Goal: Information Seeking & Learning: Get advice/opinions

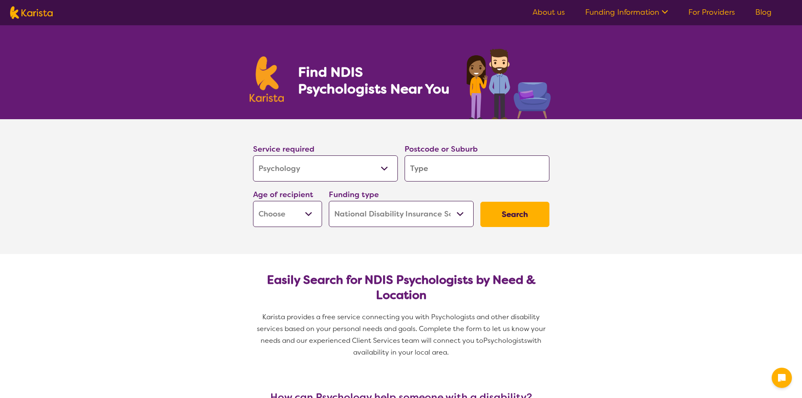
select select "Psychology"
select select "NDIS"
select select "Psychology"
select select "NDIS"
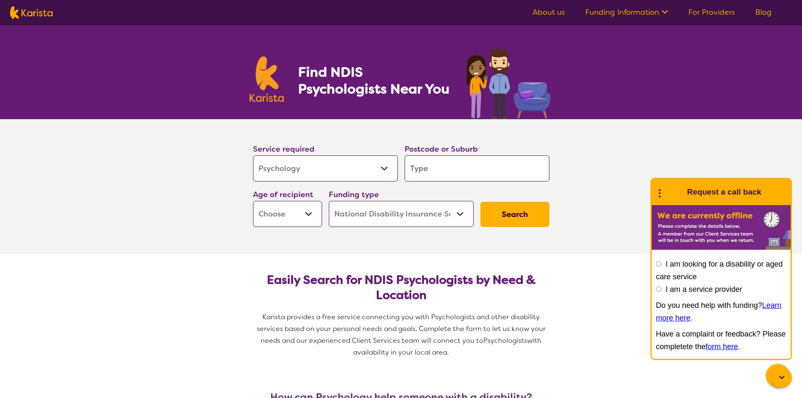
click at [448, 163] on input "search" at bounding box center [477, 168] width 145 height 26
type input "3"
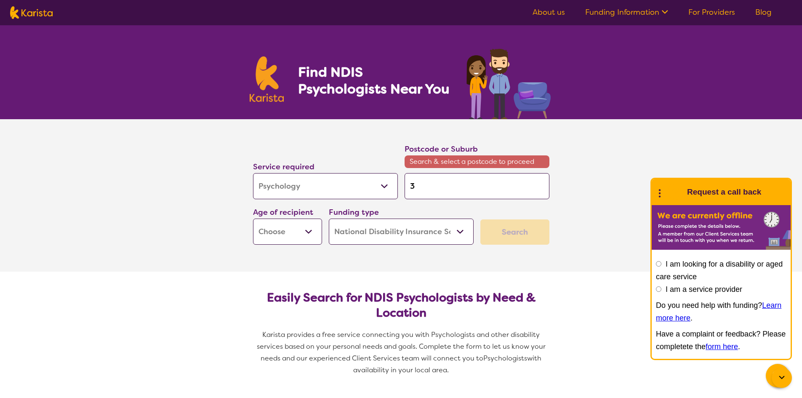
type input "38"
type input "380"
type input "3809"
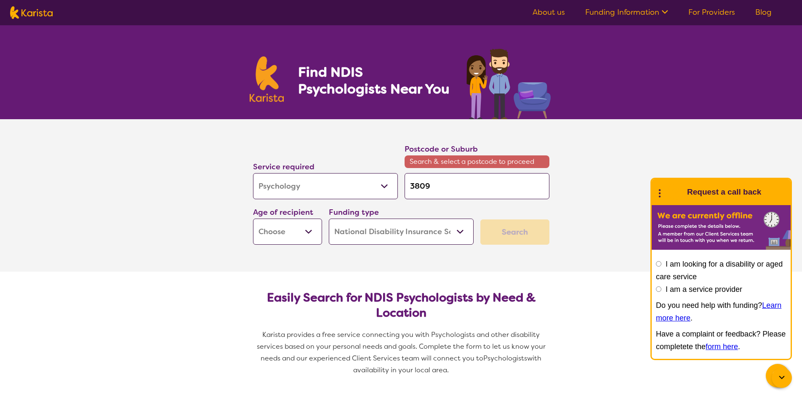
type input "3809"
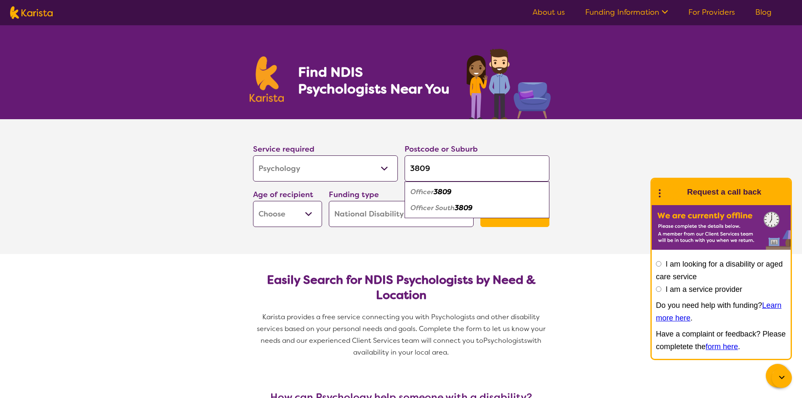
type input "3809"
click at [443, 192] on em "3809" at bounding box center [443, 191] width 18 height 9
click at [313, 217] on select "Early Childhood - 0 to 9 Child - 10 to 11 Adolescent - 12 to 17 Adult - 18 to 6…" at bounding box center [287, 214] width 69 height 26
select select "CH"
click at [253, 201] on select "Early Childhood - 0 to 9 Child - 10 to 11 Adolescent - 12 to 17 Adult - 18 to 6…" at bounding box center [287, 214] width 69 height 26
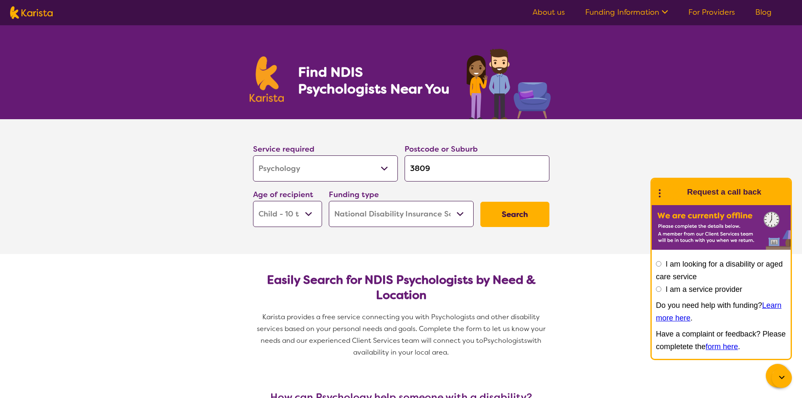
select select "CH"
click at [503, 211] on button "Search" at bounding box center [515, 214] width 69 height 25
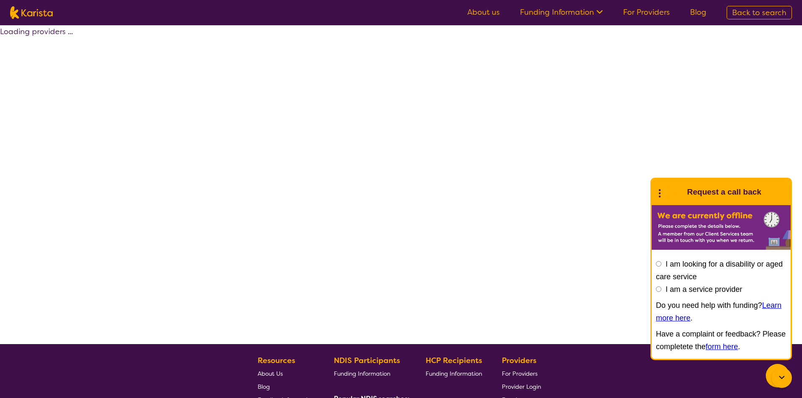
select select "by_score"
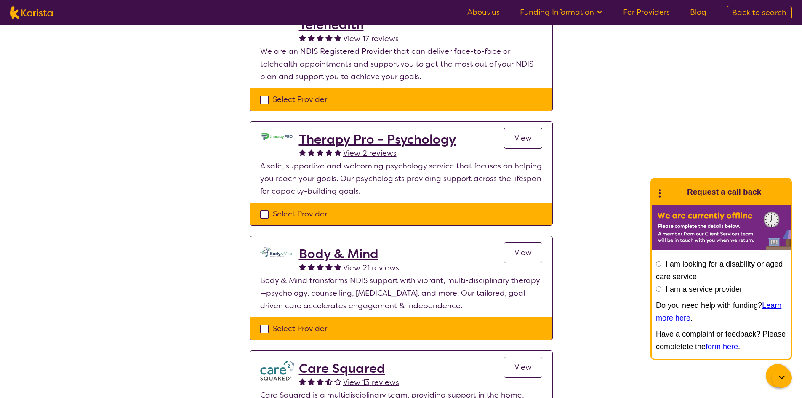
scroll to position [126, 0]
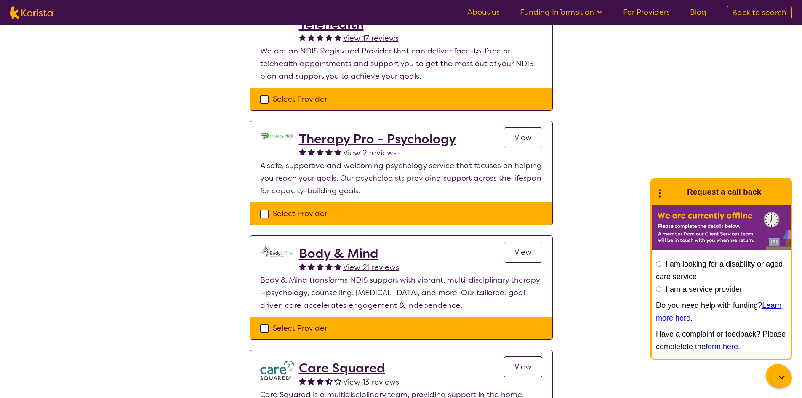
click at [527, 133] on span "View" at bounding box center [523, 138] width 17 height 10
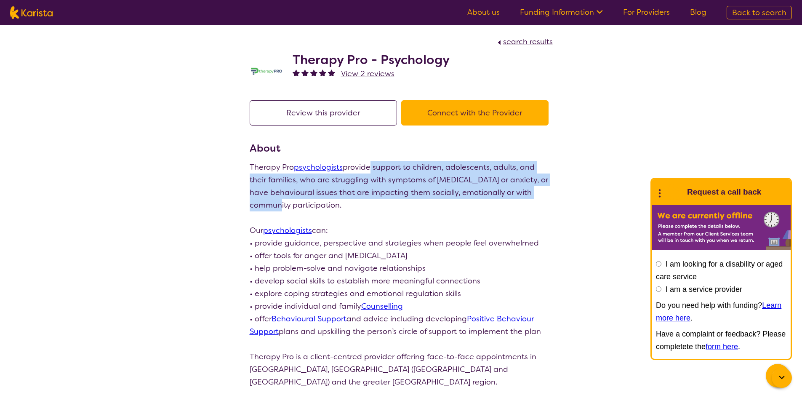
drag, startPoint x: 366, startPoint y: 169, endPoint x: 577, endPoint y: 190, distance: 212.1
click at [577, 190] on div "search results Therapy Pro - Psychology View 2 reviews Review this provider Con…" at bounding box center [401, 395] width 802 height 741
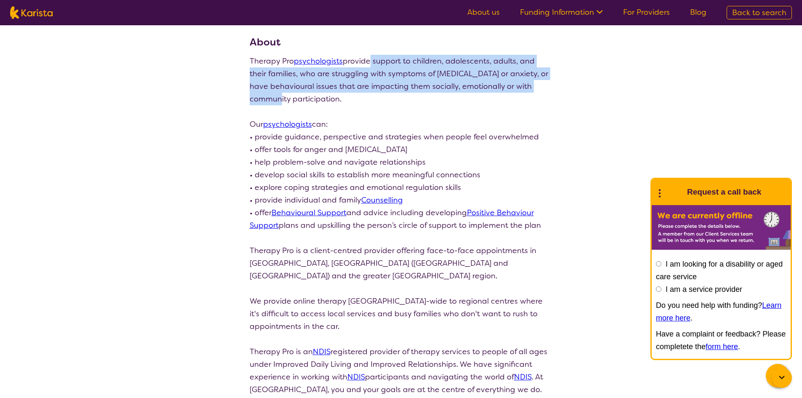
scroll to position [126, 0]
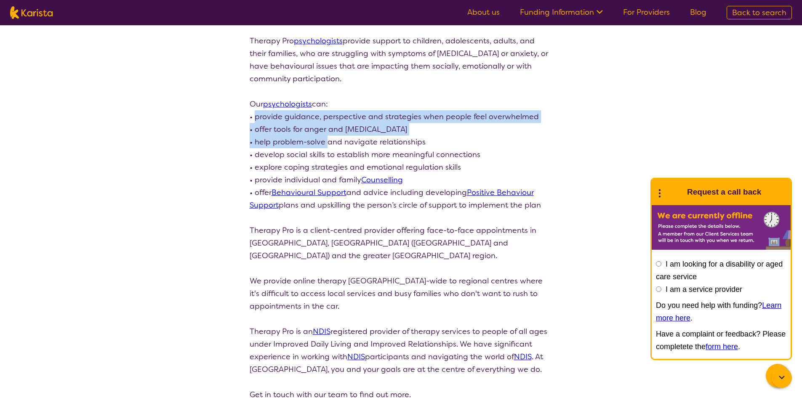
drag, startPoint x: 254, startPoint y: 120, endPoint x: 320, endPoint y: 147, distance: 70.5
click at [327, 147] on div "Therapy Pro psychologists provide support to children, adolescents, adults, and…" at bounding box center [401, 218] width 303 height 366
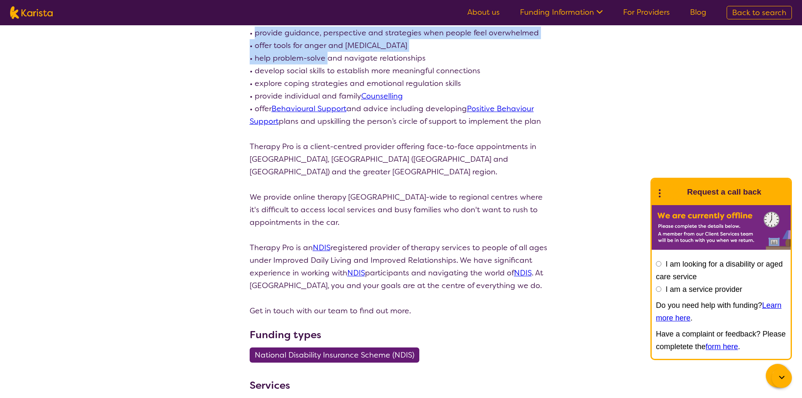
scroll to position [211, 0]
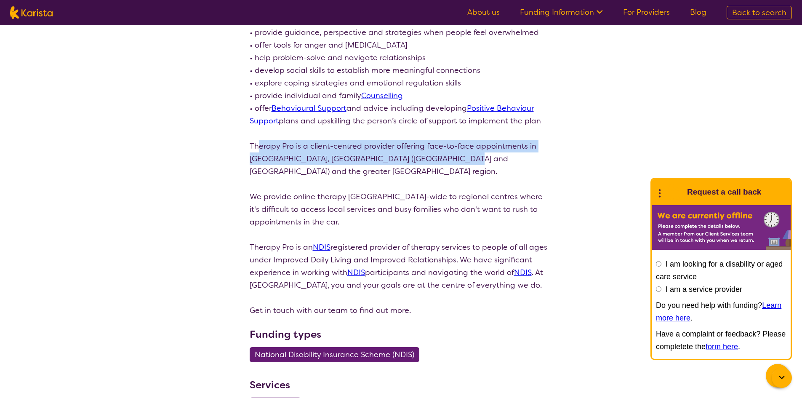
drag, startPoint x: 258, startPoint y: 146, endPoint x: 410, endPoint y: 144, distance: 152.1
click at [452, 156] on p "Therapy Pro is a client-centred provider offering face-to-face appointments in …" at bounding box center [401, 159] width 303 height 38
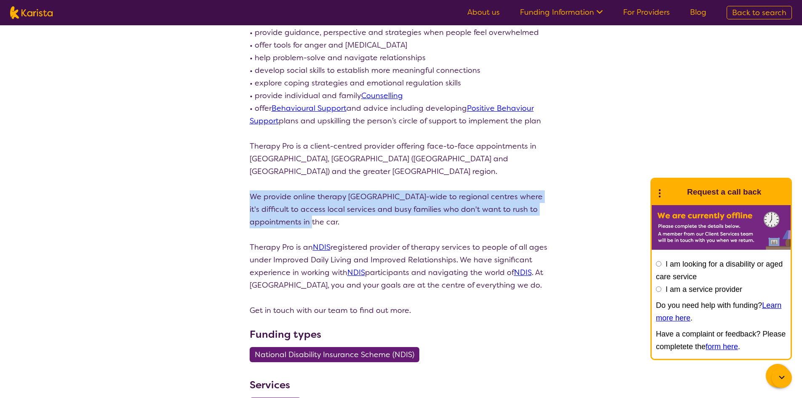
drag, startPoint x: 251, startPoint y: 195, endPoint x: 530, endPoint y: 221, distance: 280.0
click at [530, 221] on p "We provide online therapy [GEOGRAPHIC_DATA]-wide to regional centres where it's…" at bounding box center [401, 209] width 303 height 38
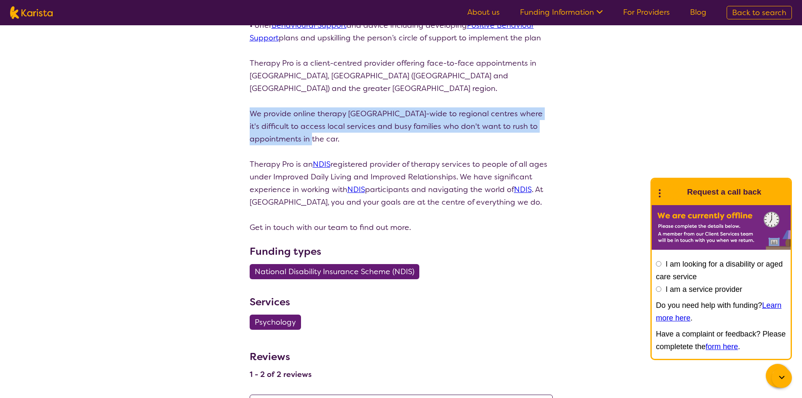
scroll to position [295, 0]
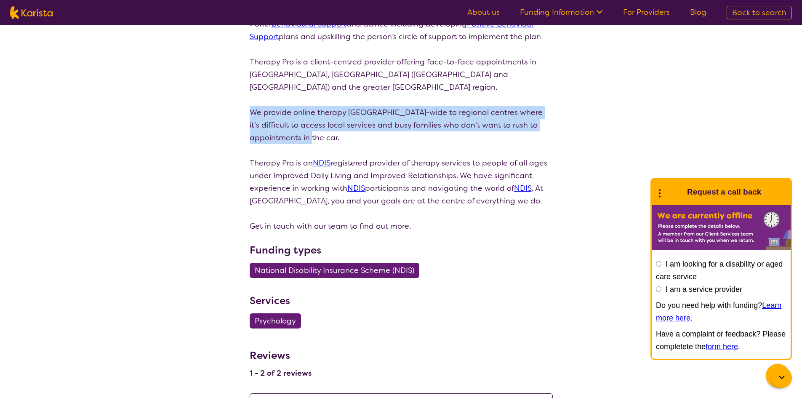
select select "by_score"
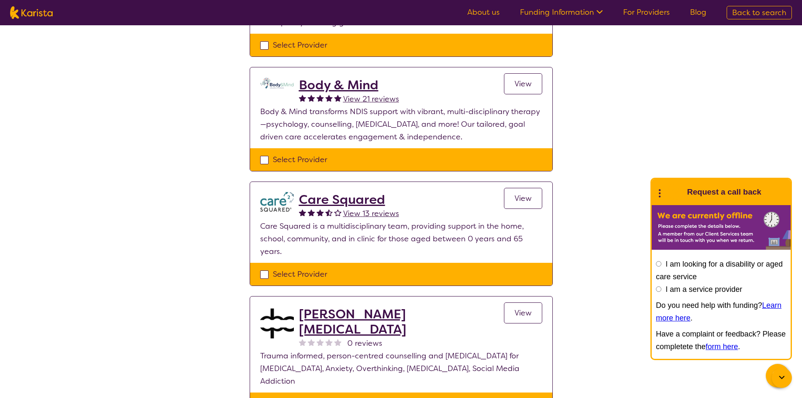
scroll to position [126, 0]
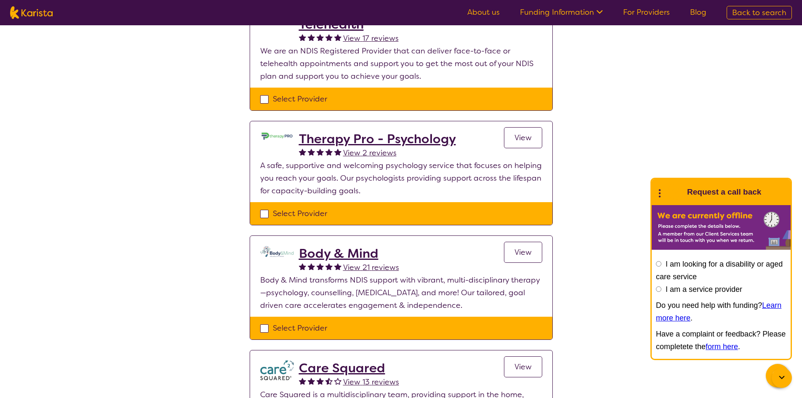
click at [519, 261] on link "View" at bounding box center [523, 252] width 38 height 21
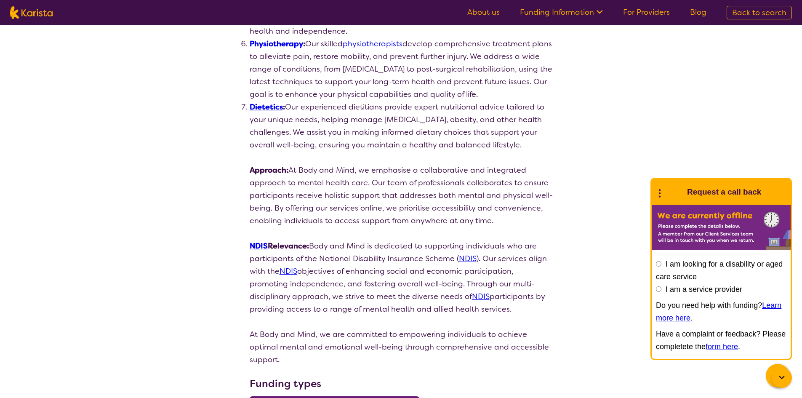
scroll to position [632, 0]
drag, startPoint x: 226, startPoint y: 197, endPoint x: 222, endPoint y: 193, distance: 5.1
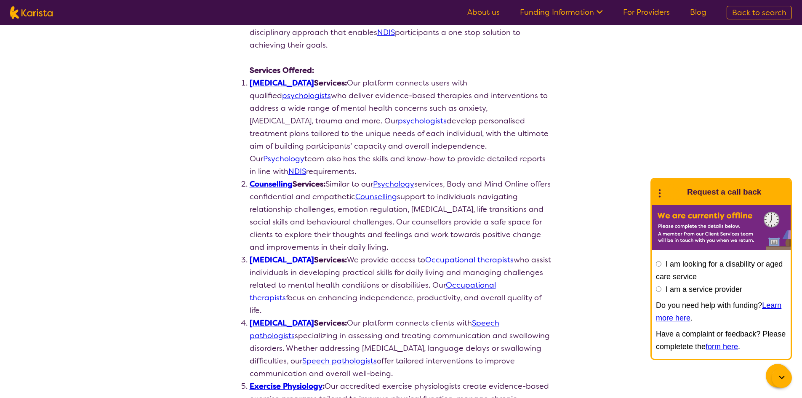
scroll to position [84, 0]
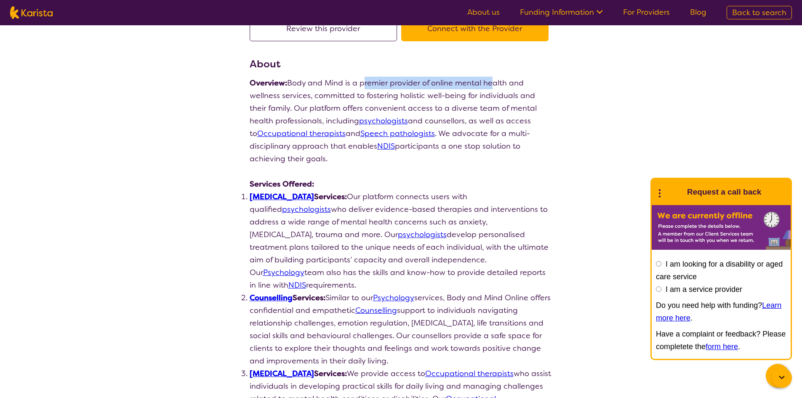
drag, startPoint x: 366, startPoint y: 86, endPoint x: 489, endPoint y: 79, distance: 123.2
click at [489, 79] on p "Overview: Body and Mind is a premier provider of online mental health and welln…" at bounding box center [401, 121] width 303 height 88
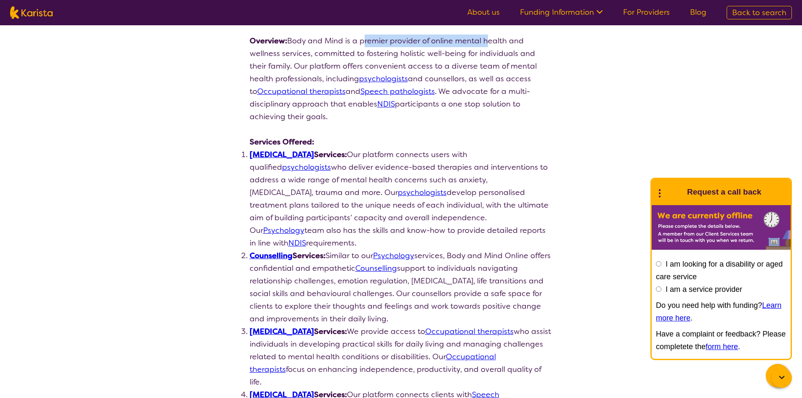
select select "by_score"
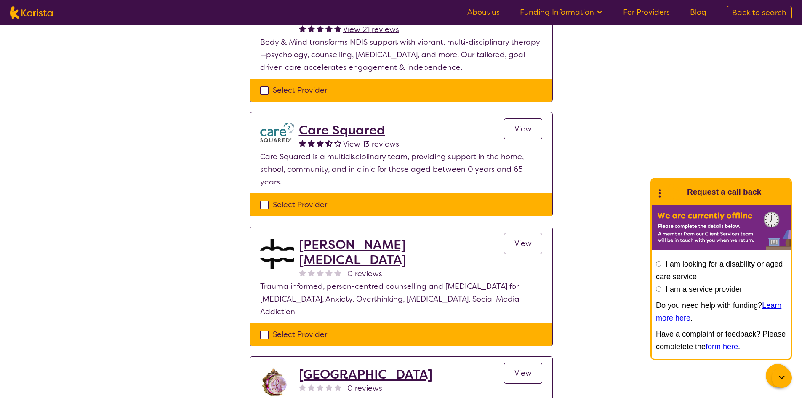
scroll to position [421, 0]
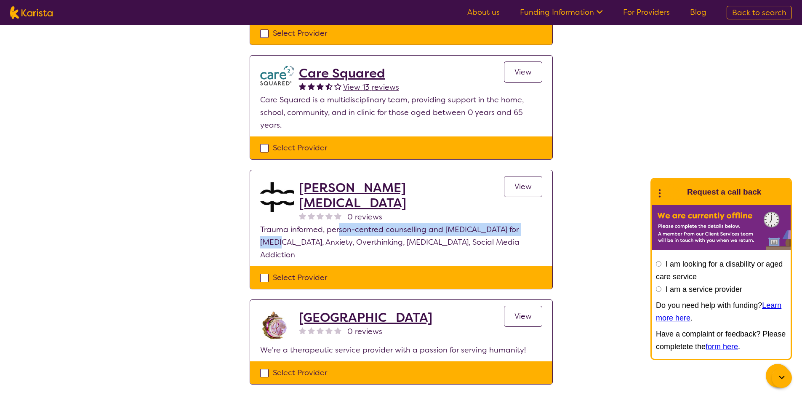
drag, startPoint x: 338, startPoint y: 224, endPoint x: 532, endPoint y: 221, distance: 193.4
click at [532, 223] on p "Trauma informed, person-centred counselling and [MEDICAL_DATA] for [MEDICAL_DAT…" at bounding box center [401, 242] width 282 height 38
click at [382, 184] on h2 "[PERSON_NAME] [MEDICAL_DATA]" at bounding box center [401, 195] width 205 height 30
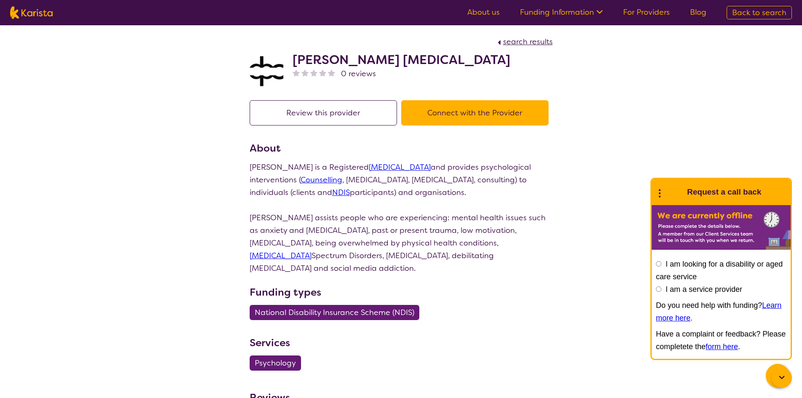
drag, startPoint x: 438, startPoint y: 166, endPoint x: 405, endPoint y: 191, distance: 41.2
click at [405, 191] on p "[PERSON_NAME] is a Registered [MEDICAL_DATA] and provides psychological interve…" at bounding box center [401, 180] width 303 height 38
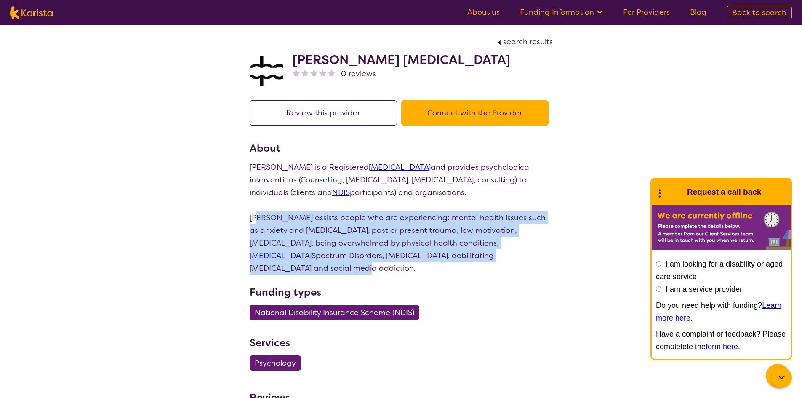
drag, startPoint x: 259, startPoint y: 219, endPoint x: 474, endPoint y: 256, distance: 217.9
click at [474, 256] on p "[PERSON_NAME] assists people who are experiencing: mental health issues such as…" at bounding box center [401, 242] width 303 height 63
click at [451, 257] on p "[PERSON_NAME] assists people who are experiencing: mental health issues such as…" at bounding box center [401, 242] width 303 height 63
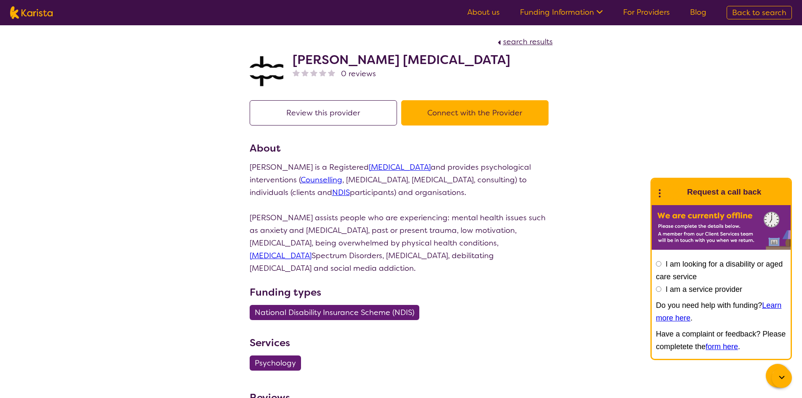
select select "by_score"
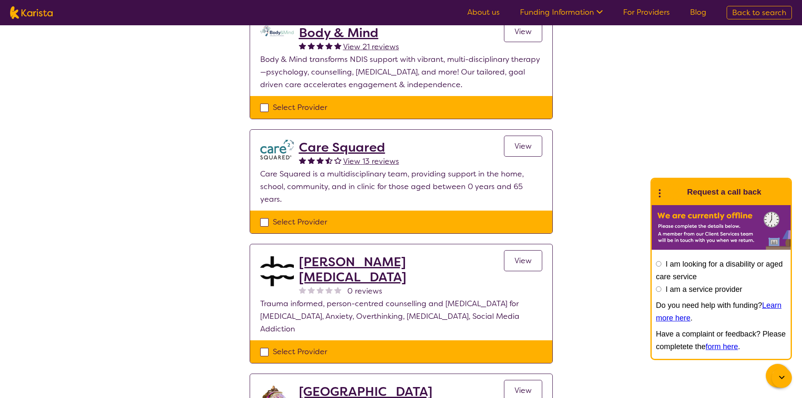
scroll to position [337, 0]
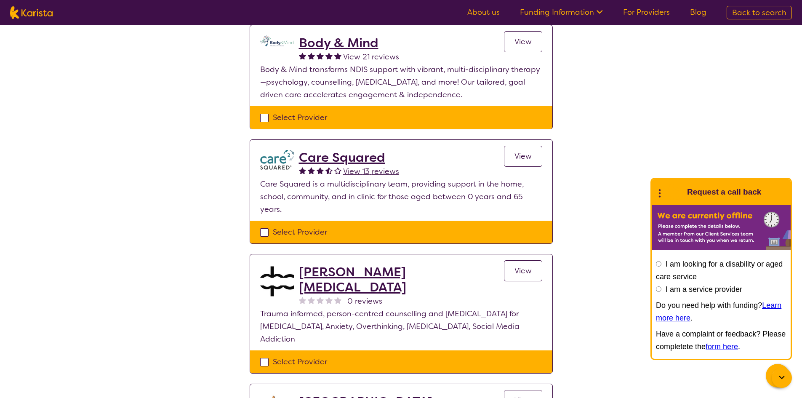
click at [340, 156] on h2 "Care Squared" at bounding box center [349, 157] width 100 height 15
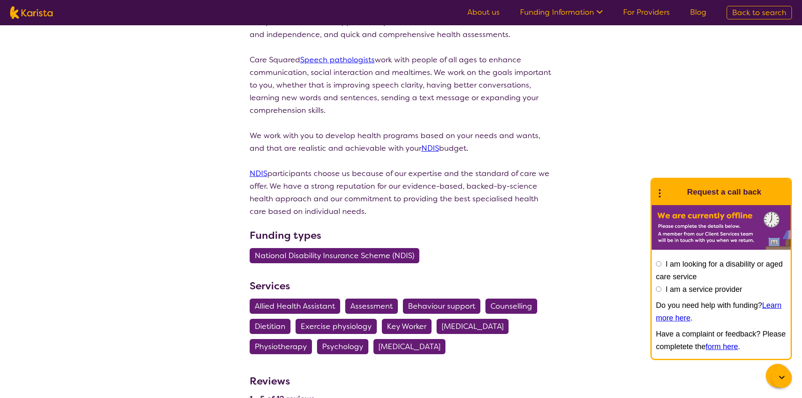
scroll to position [337, 0]
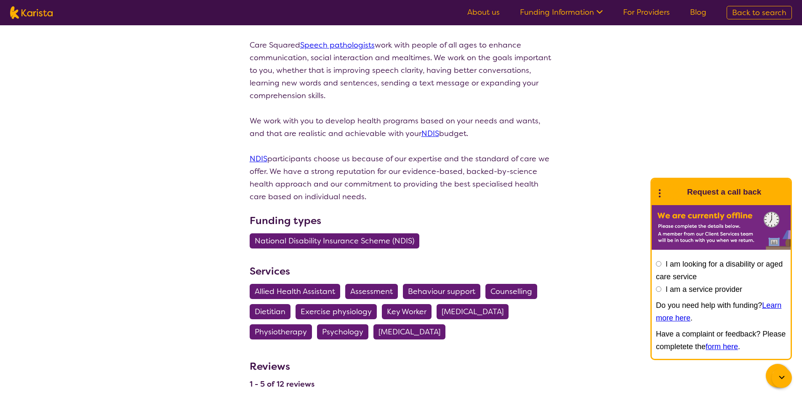
scroll to position [149, 0]
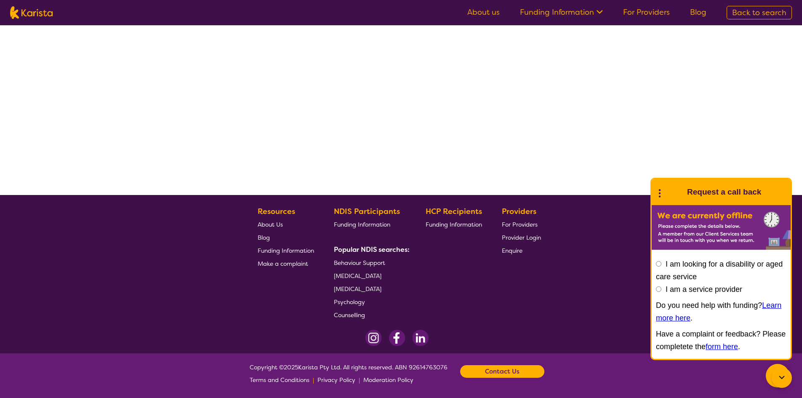
select select "by_score"
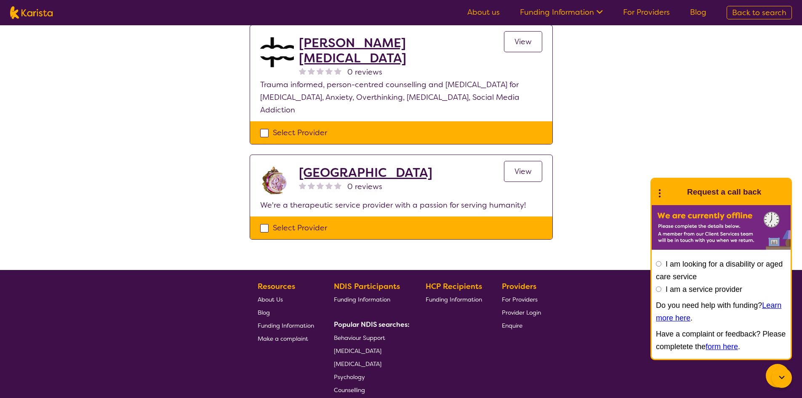
scroll to position [612, 0]
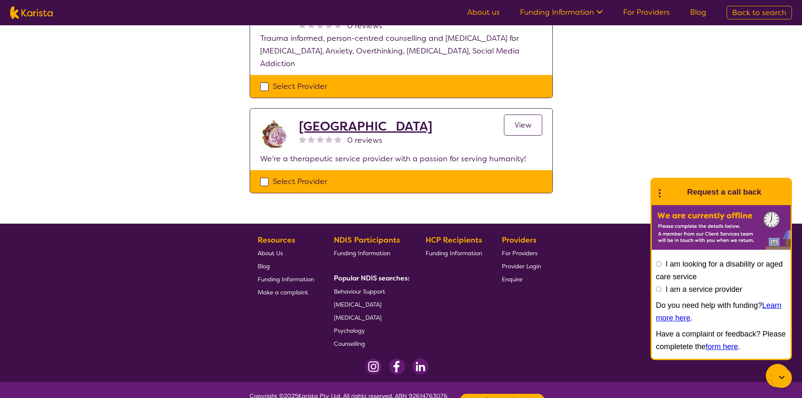
click at [381, 119] on h2 "[GEOGRAPHIC_DATA]" at bounding box center [366, 126] width 134 height 15
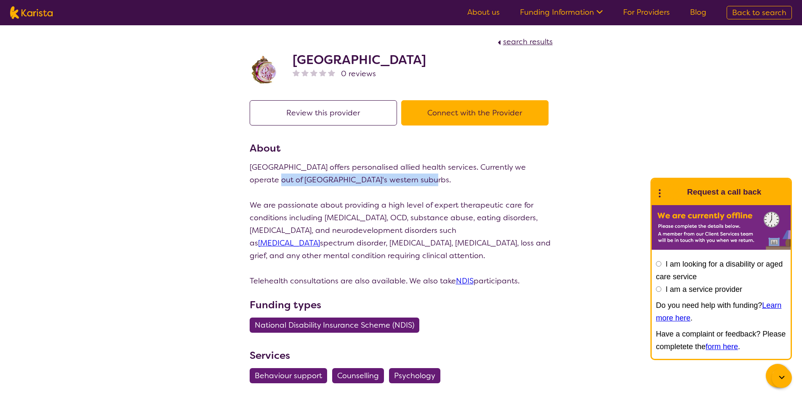
drag, startPoint x: 266, startPoint y: 177, endPoint x: 422, endPoint y: 179, distance: 155.9
click at [422, 179] on p "[GEOGRAPHIC_DATA] offers personalised allied health services. Currently we oper…" at bounding box center [401, 173] width 303 height 25
click at [233, 195] on div "search results Pearl Wellness Centre 0 reviews Review this provider Connect wit…" at bounding box center [401, 235] width 802 height 420
select select "by_score"
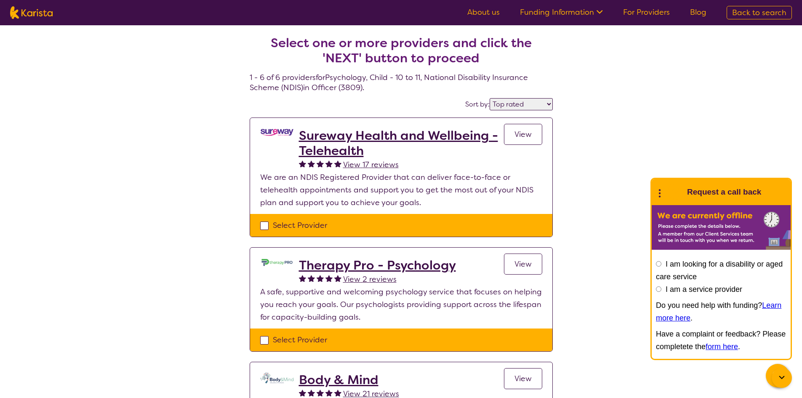
click at [345, 132] on h2 "Sureway Health and Wellbeing - Telehealth" at bounding box center [401, 143] width 205 height 30
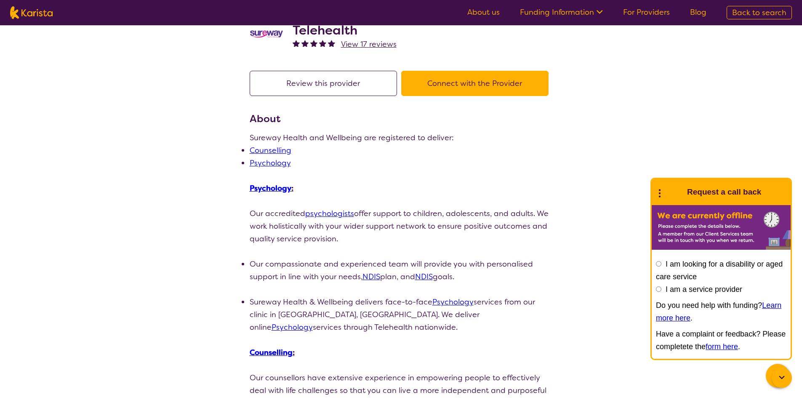
scroll to position [42, 0]
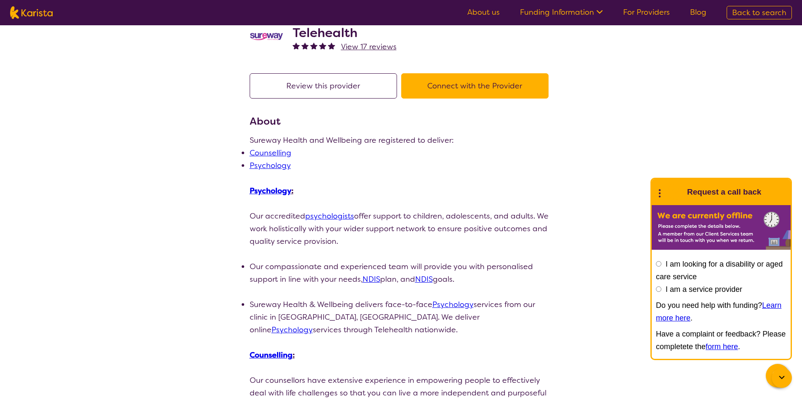
click at [474, 78] on button "Connect with the Provider" at bounding box center [474, 85] width 147 height 25
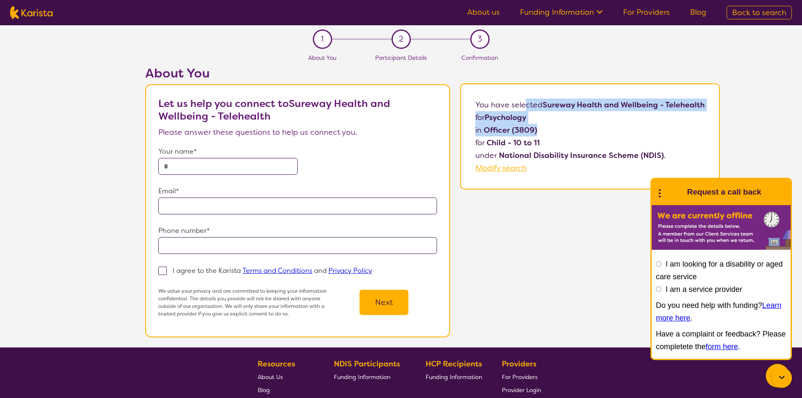
drag, startPoint x: 558, startPoint y: 133, endPoint x: 526, endPoint y: 103, distance: 44.1
click at [526, 103] on p "You have selected Sureway Health and Wellbeing - Telehealth for Psychology in O…" at bounding box center [591, 137] width 230 height 76
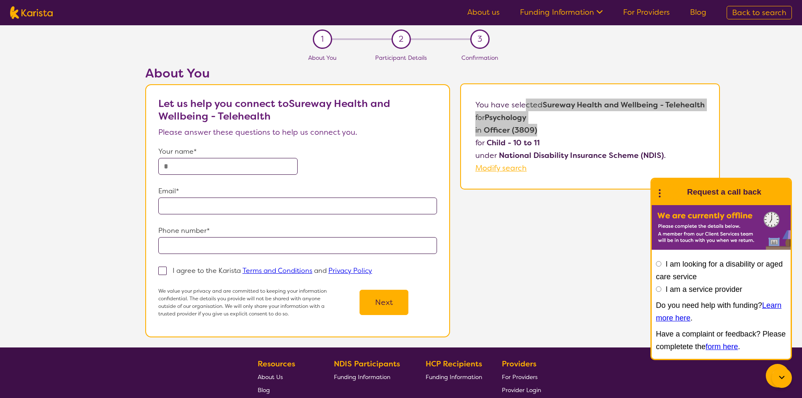
scroll to position [42, 0]
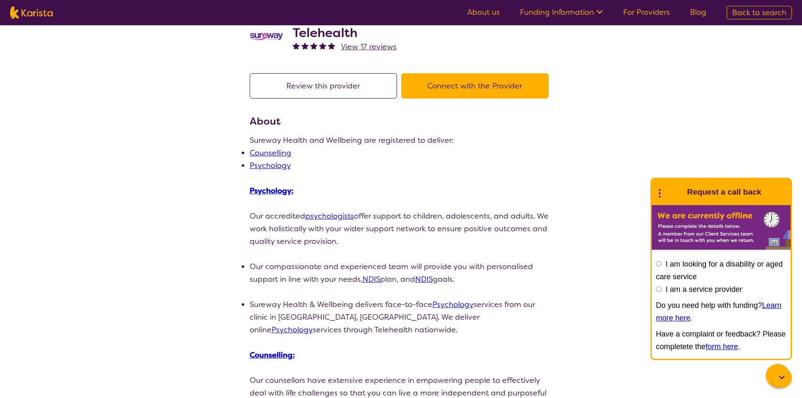
select select "by_score"
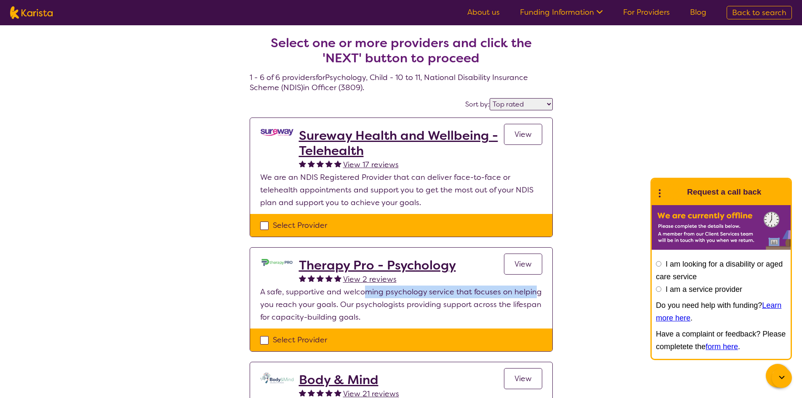
drag, startPoint x: 477, startPoint y: 293, endPoint x: 533, endPoint y: 292, distance: 56.5
click at [533, 292] on p "A safe, supportive and welcoming psychology service that focuses on helping you…" at bounding box center [401, 305] width 282 height 38
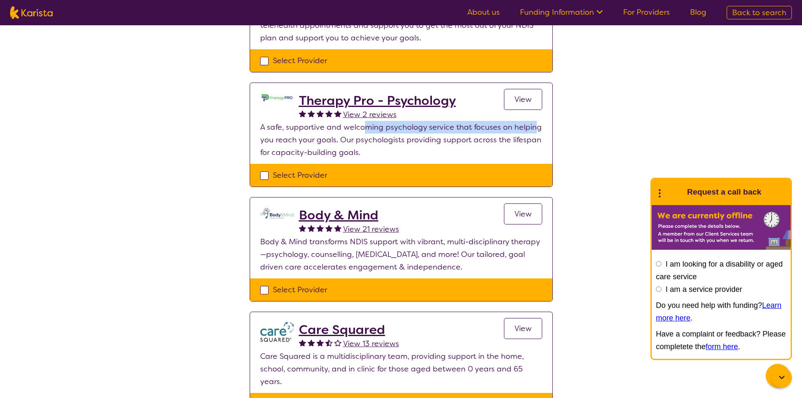
scroll to position [168, 0]
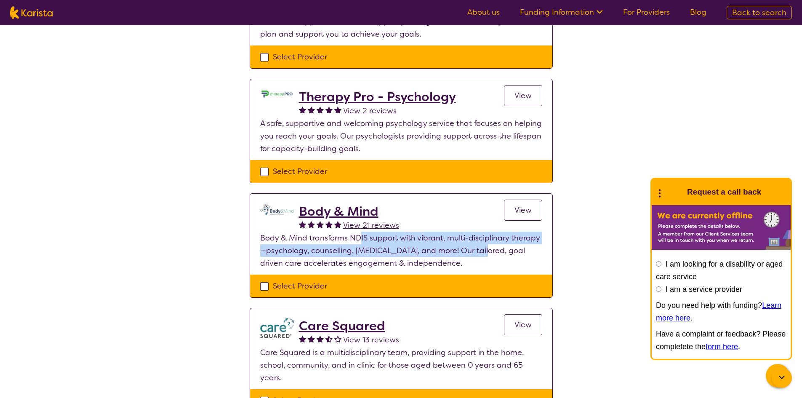
drag, startPoint x: 361, startPoint y: 235, endPoint x: 485, endPoint y: 247, distance: 125.2
click at [485, 247] on p "Body & Mind transforms NDIS support with vibrant, multi-disciplinary therapy—ps…" at bounding box center [401, 251] width 282 height 38
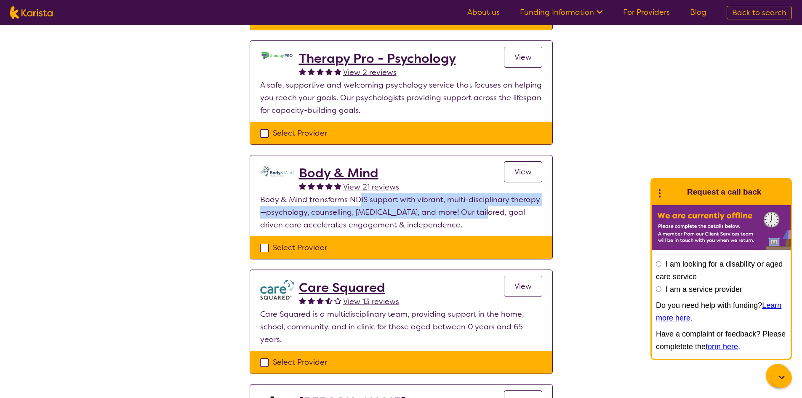
scroll to position [337, 0]
